Goal: Task Accomplishment & Management: Complete application form

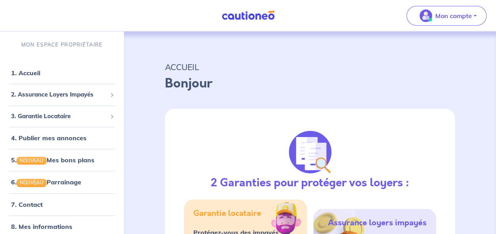
select select "FR"
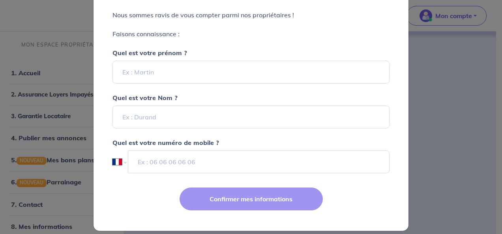
scroll to position [100, 0]
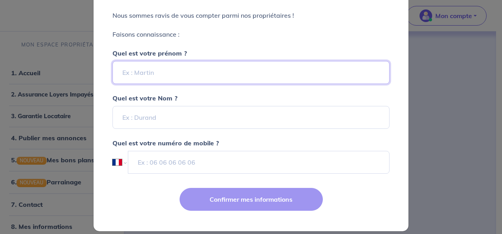
click at [218, 72] on input "Quel est votre prénom ?" at bounding box center [250, 72] width 277 height 23
type input "a"
type input "[PERSON_NAME]"
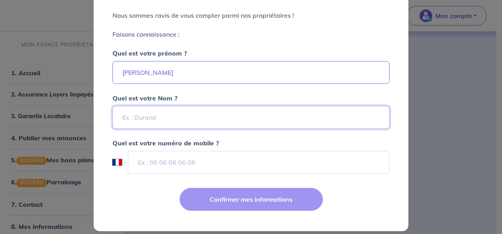
click at [299, 112] on input "Quel est votre Nom ?" at bounding box center [250, 117] width 277 height 23
type input "COLLEAUX"
click at [277, 99] on div "Quel est votre Nom ? COLLEAUX" at bounding box center [250, 106] width 277 height 45
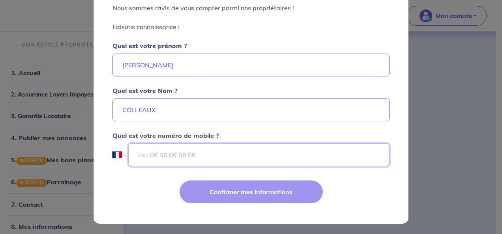
click at [192, 153] on input "tel" at bounding box center [258, 155] width 261 height 23
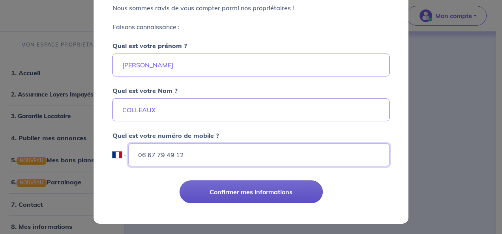
type input "06 67 79 49 12"
click at [246, 191] on button "Confirmer mes informations" at bounding box center [251, 192] width 143 height 23
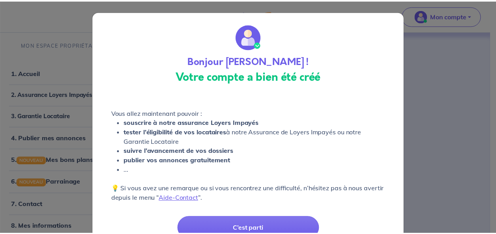
scroll to position [37, 0]
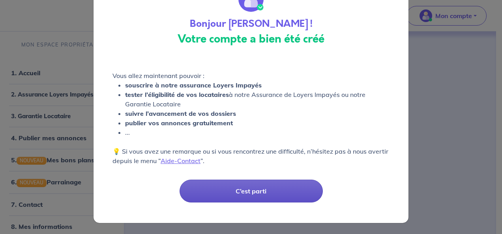
click at [227, 193] on button "C’est parti" at bounding box center [251, 191] width 143 height 23
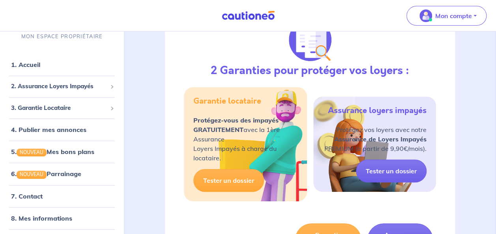
scroll to position [116, 0]
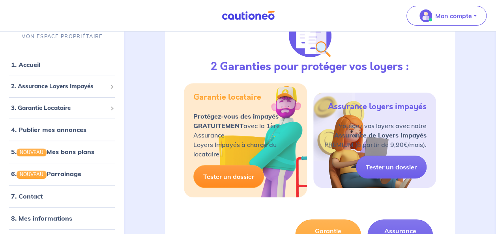
click at [234, 174] on link "Tester un dossier" at bounding box center [228, 176] width 71 height 23
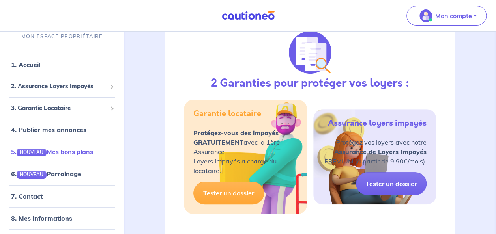
scroll to position [21, 0]
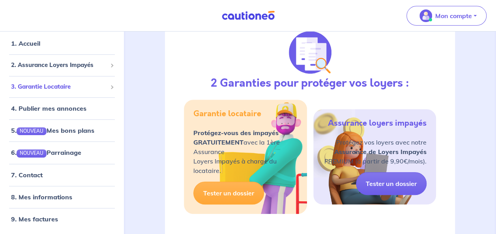
click at [76, 90] on span "3. Garantie Locataire" at bounding box center [59, 86] width 96 height 9
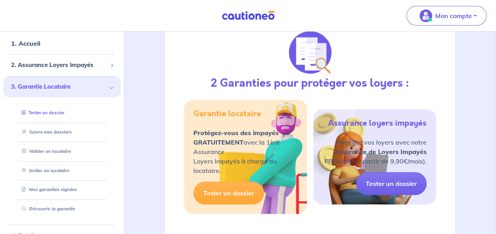
scroll to position [42, 0]
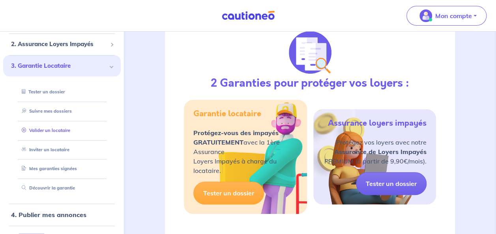
click at [66, 133] on link "Valider un locataire" at bounding box center [45, 131] width 52 height 6
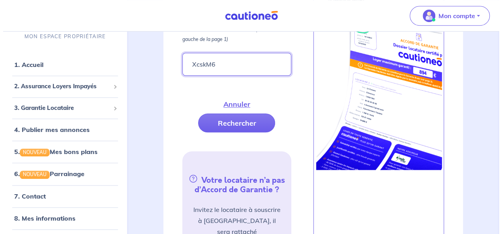
scroll to position [361, 0]
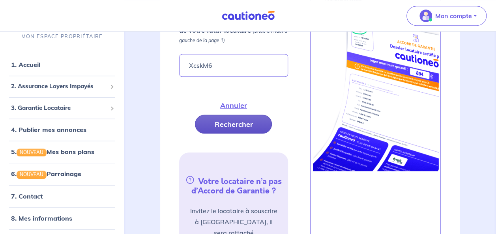
click at [247, 115] on button "Rechercher" at bounding box center [233, 124] width 77 height 19
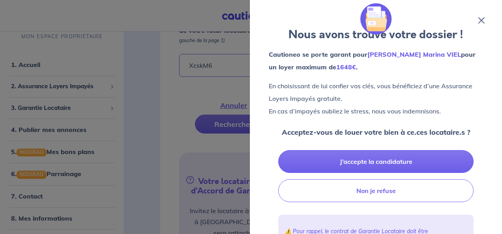
click at [478, 19] on icon at bounding box center [481, 20] width 6 height 6
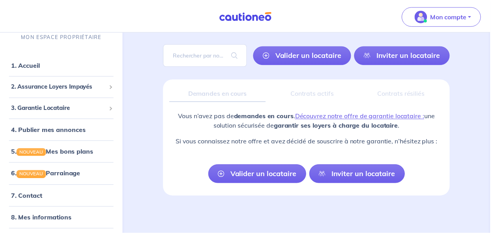
scroll to position [48, 0]
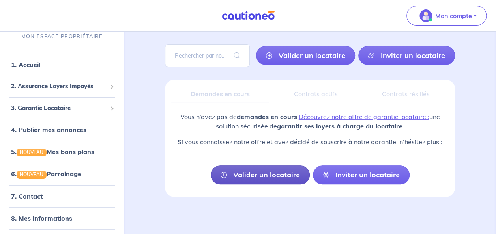
click at [281, 175] on link "Valider un locataire" at bounding box center [260, 175] width 99 height 19
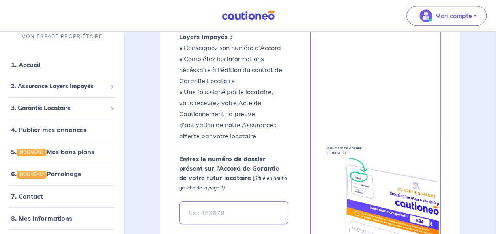
scroll to position [244, 0]
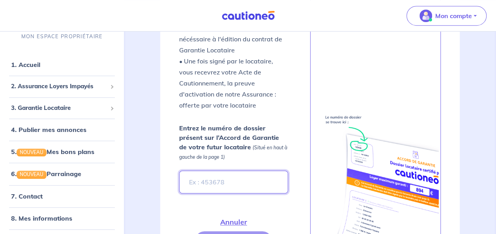
click at [258, 179] on input "Entrez le numéro de dossier présent sur l’Accord de Garantie de votre futur loc…" at bounding box center [233, 182] width 109 height 23
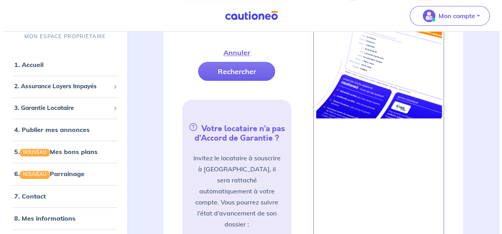
scroll to position [414, 0]
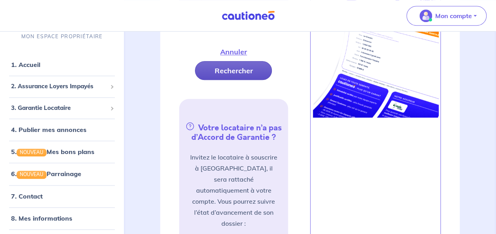
type input "XcskM6"
click at [249, 73] on button "Rechercher" at bounding box center [233, 70] width 77 height 19
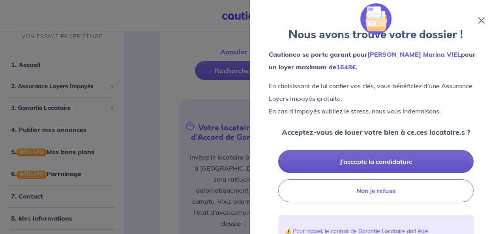
click at [403, 156] on button "J’accepte la candidature" at bounding box center [375, 161] width 195 height 23
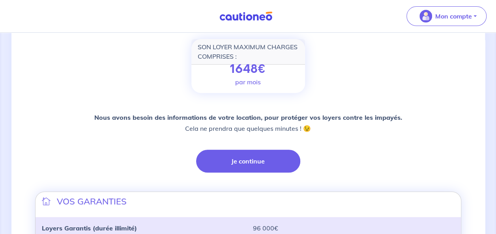
scroll to position [112, 0]
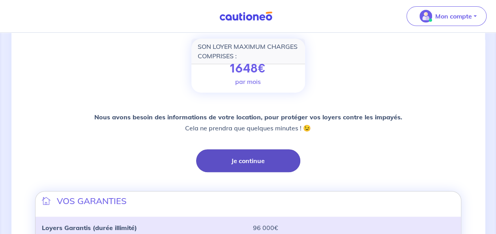
click at [253, 155] on button "Je continue" at bounding box center [248, 161] width 104 height 23
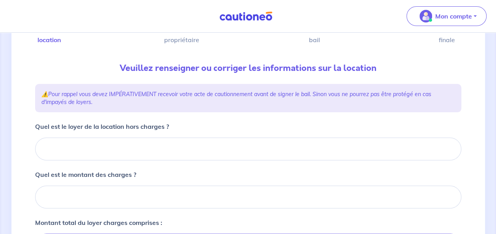
scroll to position [62, 0]
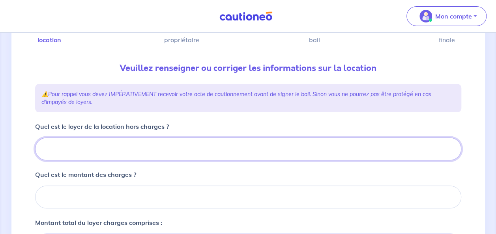
click at [279, 145] on input "Quel est le loyer de la location hors charges ?" at bounding box center [248, 149] width 426 height 23
type input "9"
type input "98"
type input "980"
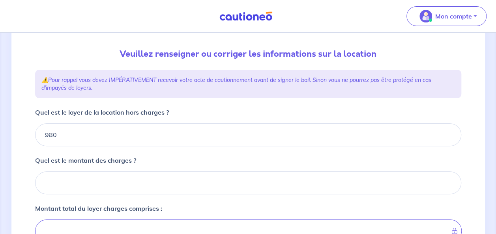
scroll to position [77, 0]
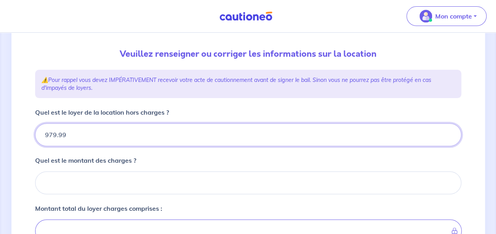
type input "979.99"
click at [450, 136] on input "979.99" at bounding box center [248, 135] width 426 height 23
type input "980"
click at [447, 132] on input "980" at bounding box center [248, 135] width 426 height 23
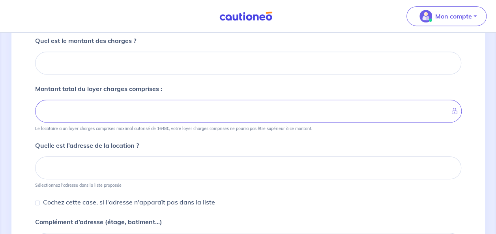
scroll to position [197, 0]
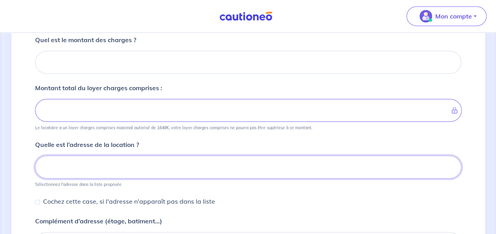
click at [160, 157] on input at bounding box center [248, 167] width 426 height 23
type input "_"
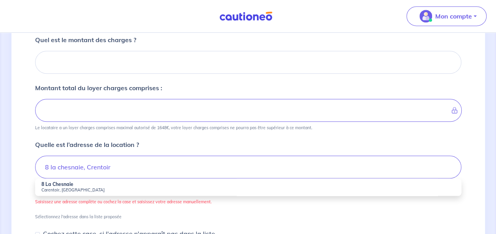
click at [83, 185] on li "8 La Chesnaie Carentoir, France" at bounding box center [248, 187] width 426 height 17
type input "8 La Chesnaie, Carentoir, France"
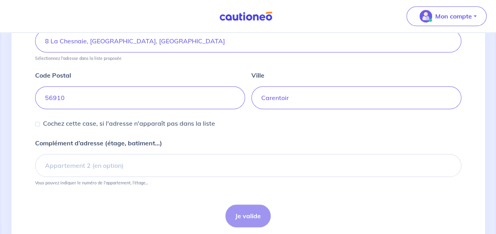
scroll to position [349, 0]
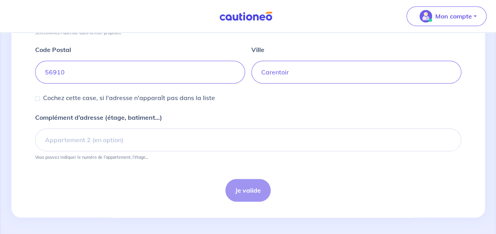
click at [246, 191] on div "Je valide" at bounding box center [248, 190] width 426 height 23
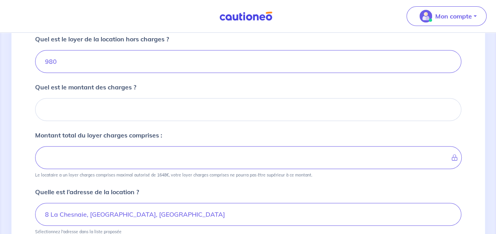
scroll to position [149, 0]
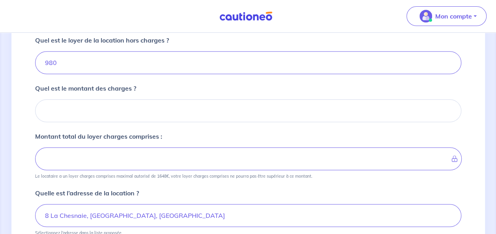
click at [347, 135] on div "Montant total du loyer charges comprises : Le locataire a un loyer charges comp…" at bounding box center [248, 155] width 426 height 47
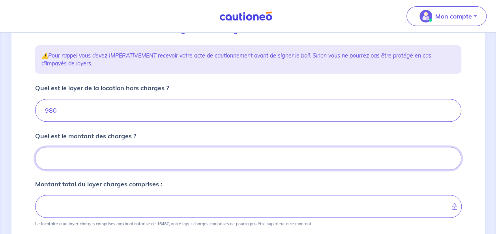
click at [143, 158] on input "Quel est le montant des charges ?" at bounding box center [248, 158] width 426 height 23
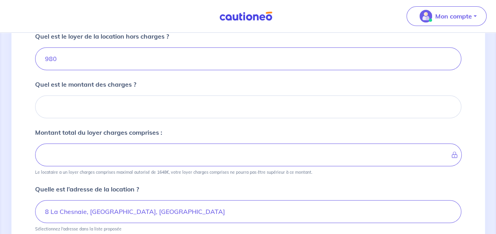
scroll to position [151, 0]
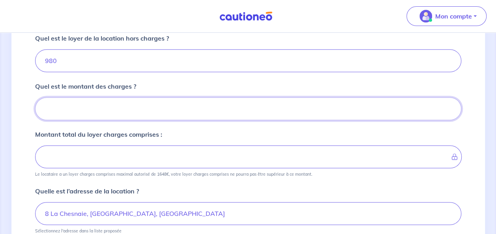
click at [207, 111] on input "Quel est le montant des charges ?" at bounding box center [248, 108] width 426 height 23
type input "66"
type input "1046"
type input "668"
type input "1648"
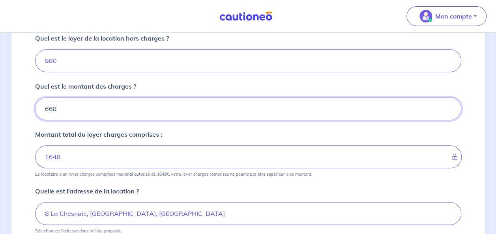
type input "668"
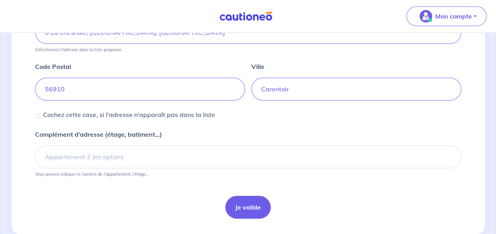
scroll to position [349, 0]
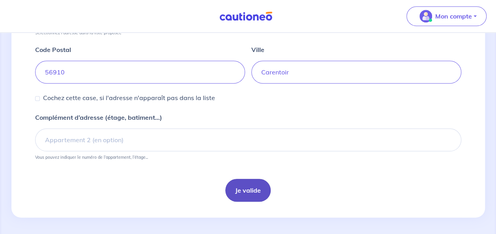
click at [251, 190] on button "Je valide" at bounding box center [247, 190] width 45 height 23
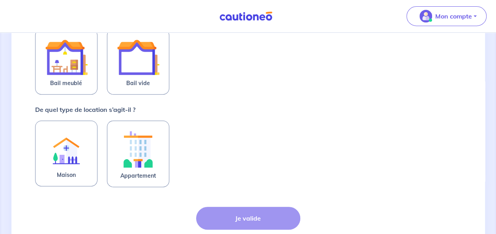
scroll to position [174, 0]
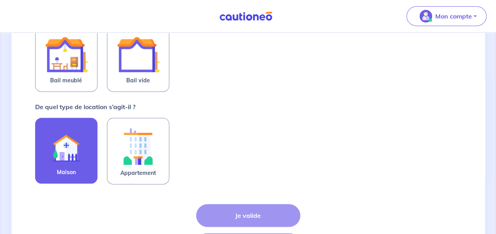
click at [64, 150] on img at bounding box center [66, 146] width 43 height 43
click at [0, 0] on input "Maison" at bounding box center [0, 0] width 0 height 0
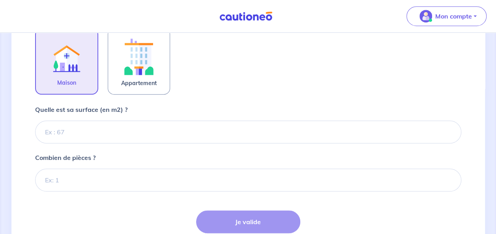
scroll to position [258, 0]
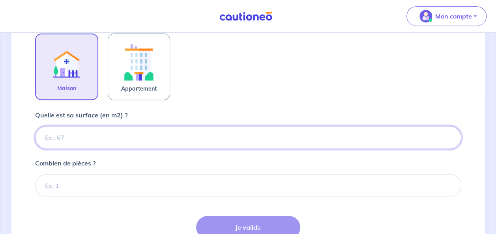
click at [156, 135] on input "Quelle est sa surface (en m2) ?" at bounding box center [248, 137] width 426 height 23
type input "150"
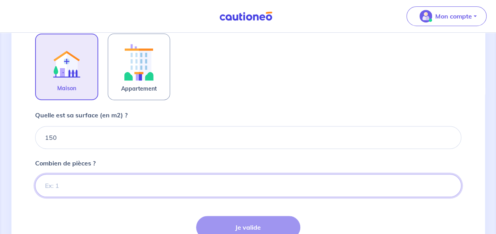
click at [113, 186] on input "Combien de pièces ?" at bounding box center [248, 185] width 426 height 23
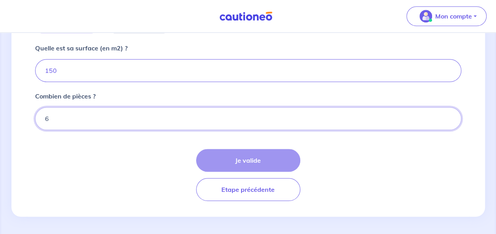
type input "6"
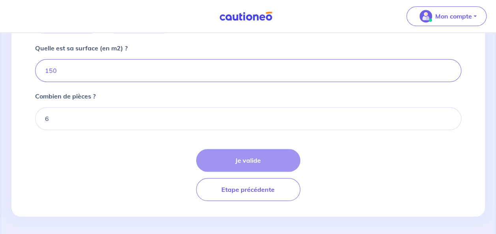
click at [263, 152] on div "Je valide Etape précédente" at bounding box center [248, 175] width 426 height 52
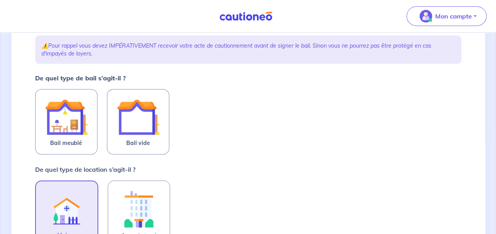
scroll to position [113, 0]
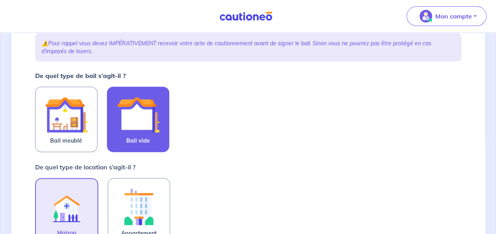
click at [152, 115] on img at bounding box center [138, 115] width 43 height 43
click at [0, 0] on input "Bail vide" at bounding box center [0, 0] width 0 height 0
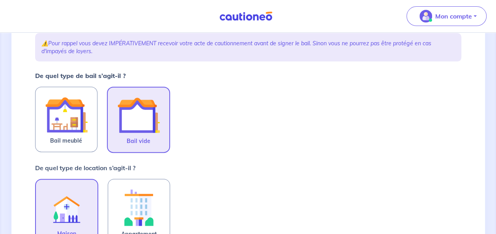
scroll to position [326, 0]
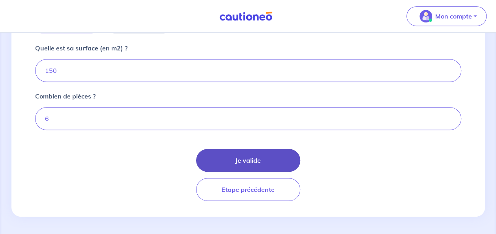
click at [271, 155] on button "Je valide" at bounding box center [248, 160] width 104 height 23
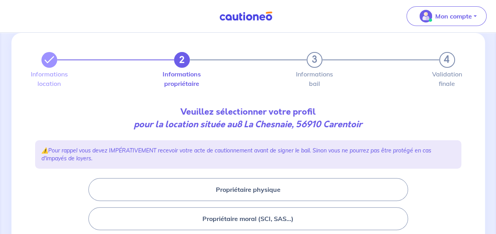
scroll to position [18, 0]
